Goal: Task Accomplishment & Management: Manage account settings

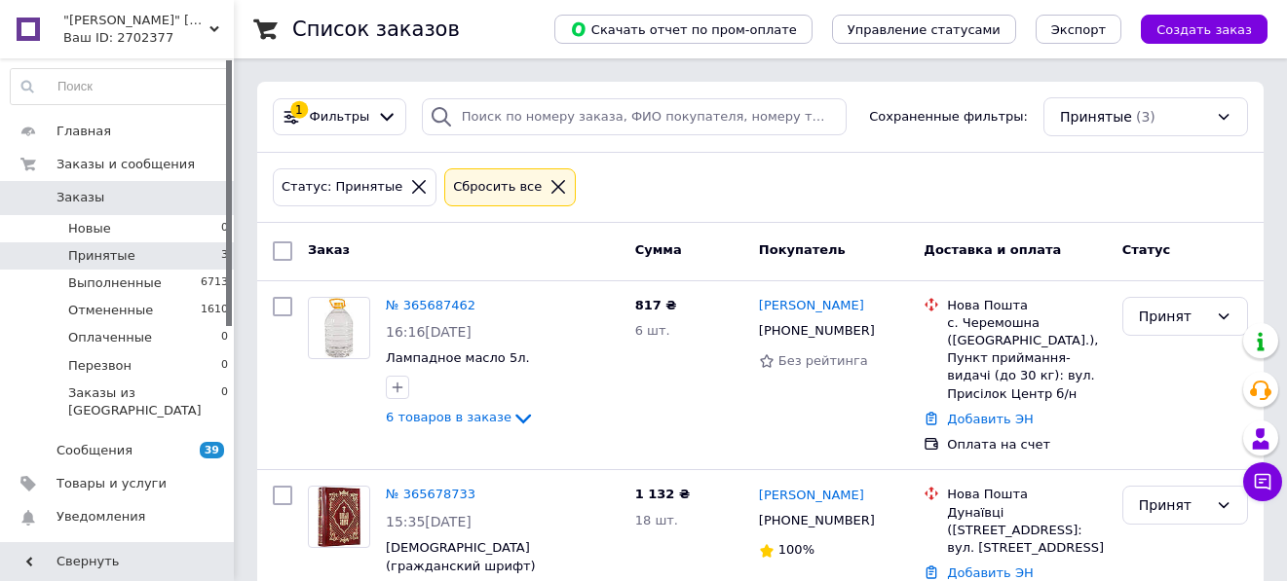
scroll to position [265, 0]
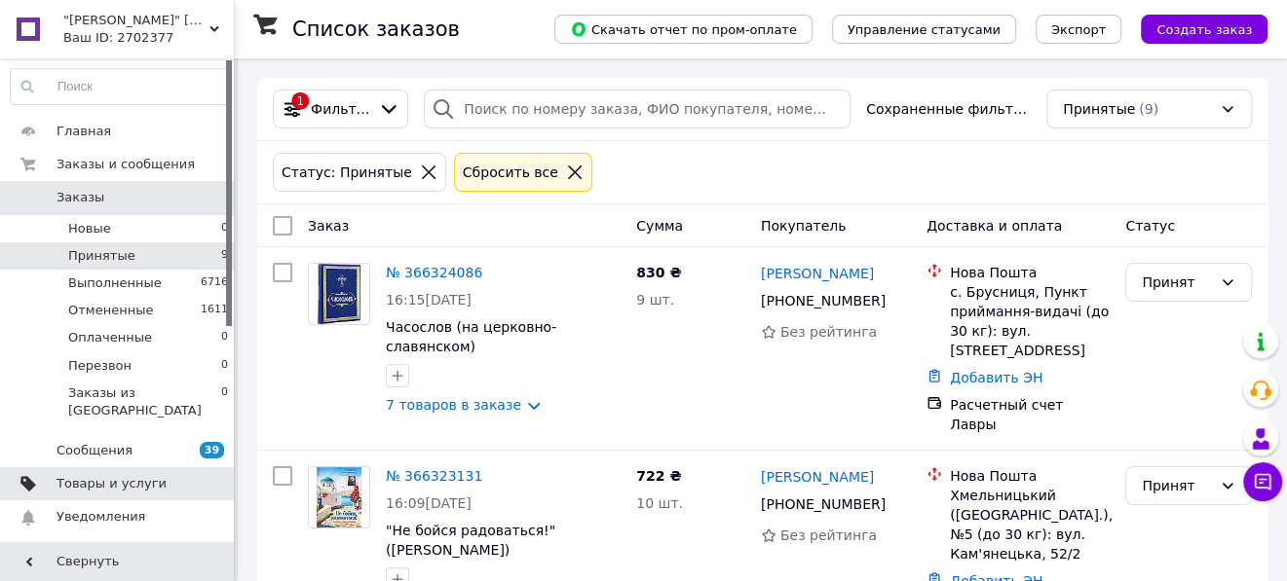
click at [73, 475] on span "Товары и услуги" at bounding box center [111, 484] width 110 height 18
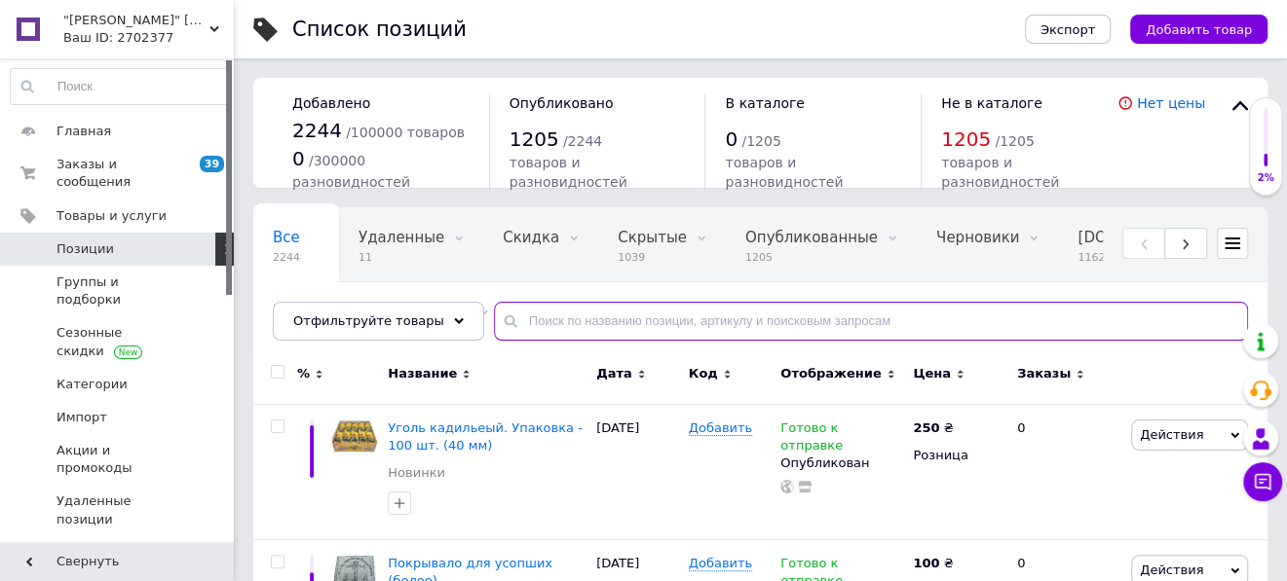
click at [527, 320] on input "text" at bounding box center [871, 321] width 754 height 39
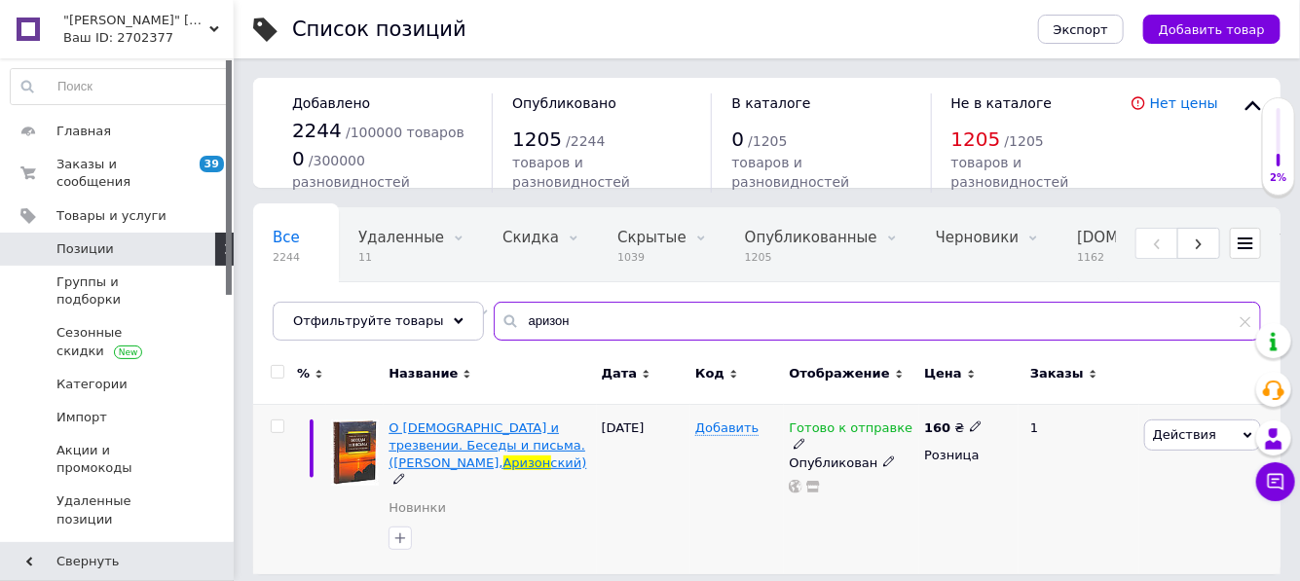
type input "аризон"
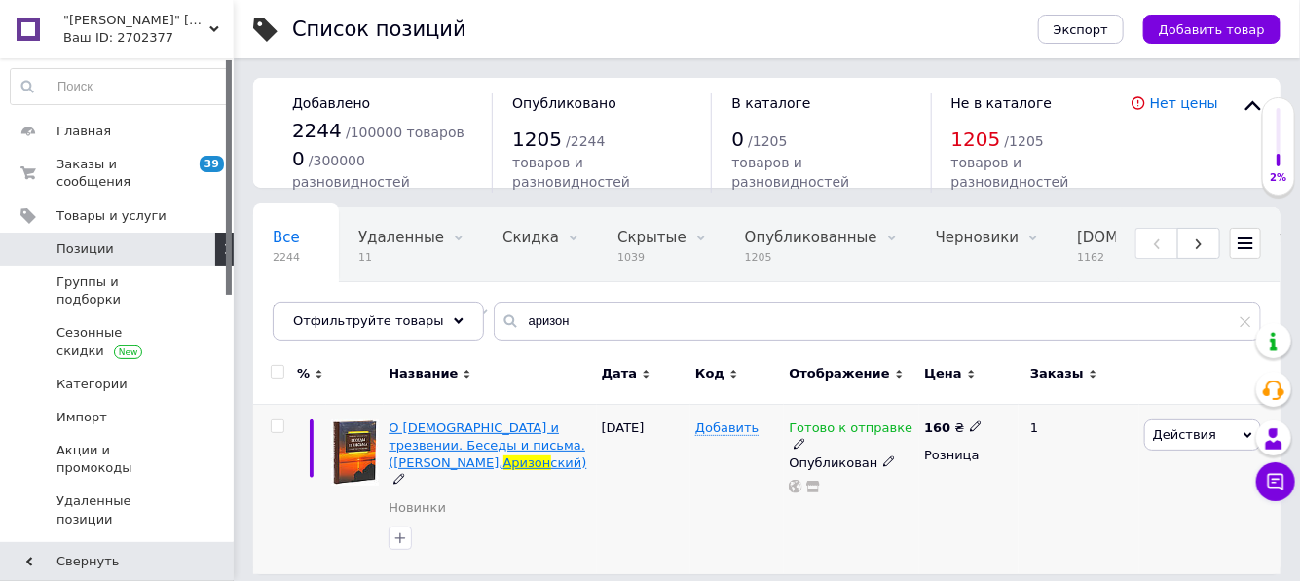
click at [439, 425] on span "О молитве и трезвении. Беседы и письма. (Ефрем Святогорец," at bounding box center [487, 446] width 197 height 50
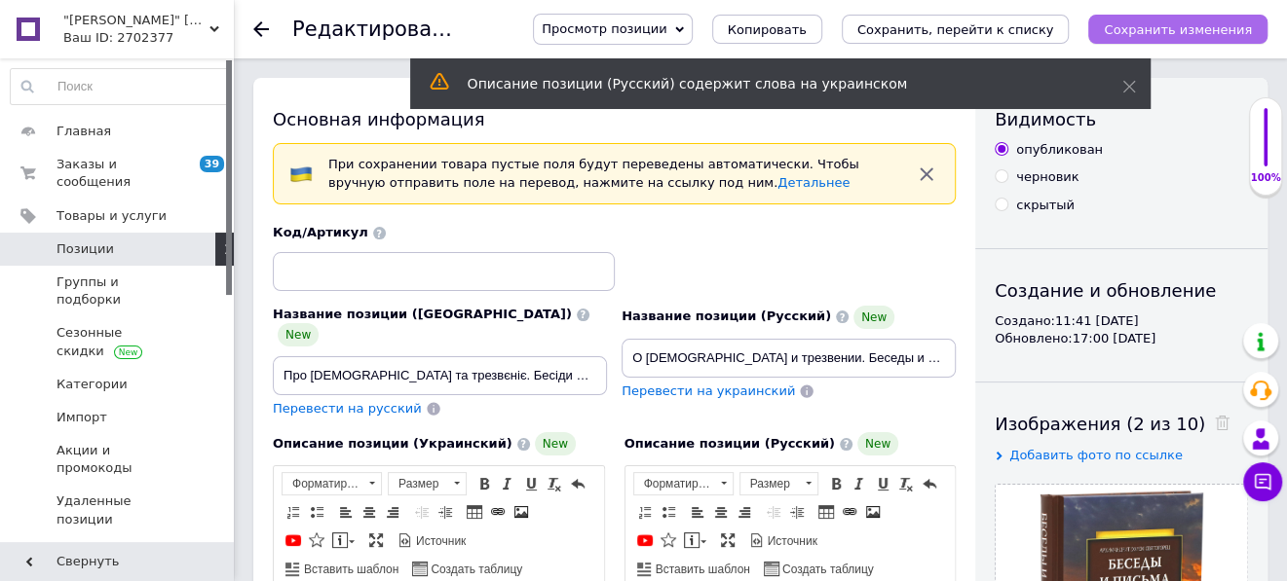
click at [1190, 31] on icon "Сохранить изменения" at bounding box center [1178, 29] width 148 height 15
